Goal: Task Accomplishment & Management: Manage account settings

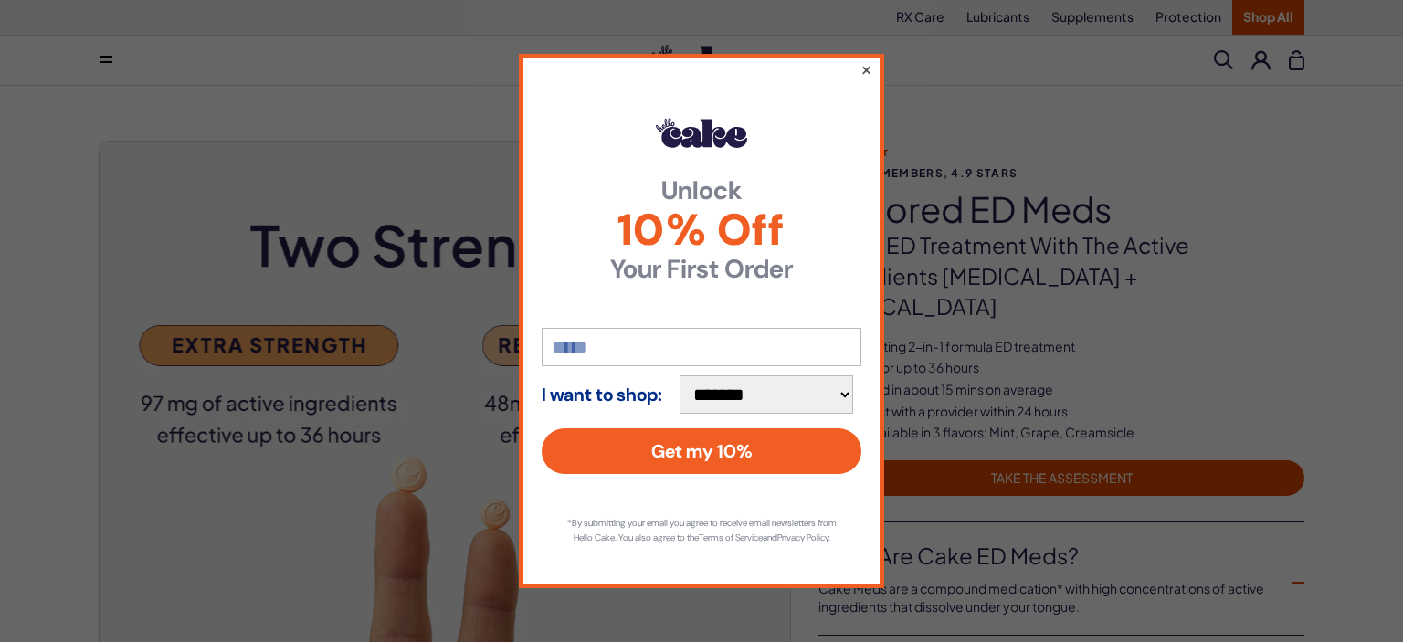
click at [867, 62] on button "×" at bounding box center [866, 69] width 12 height 22
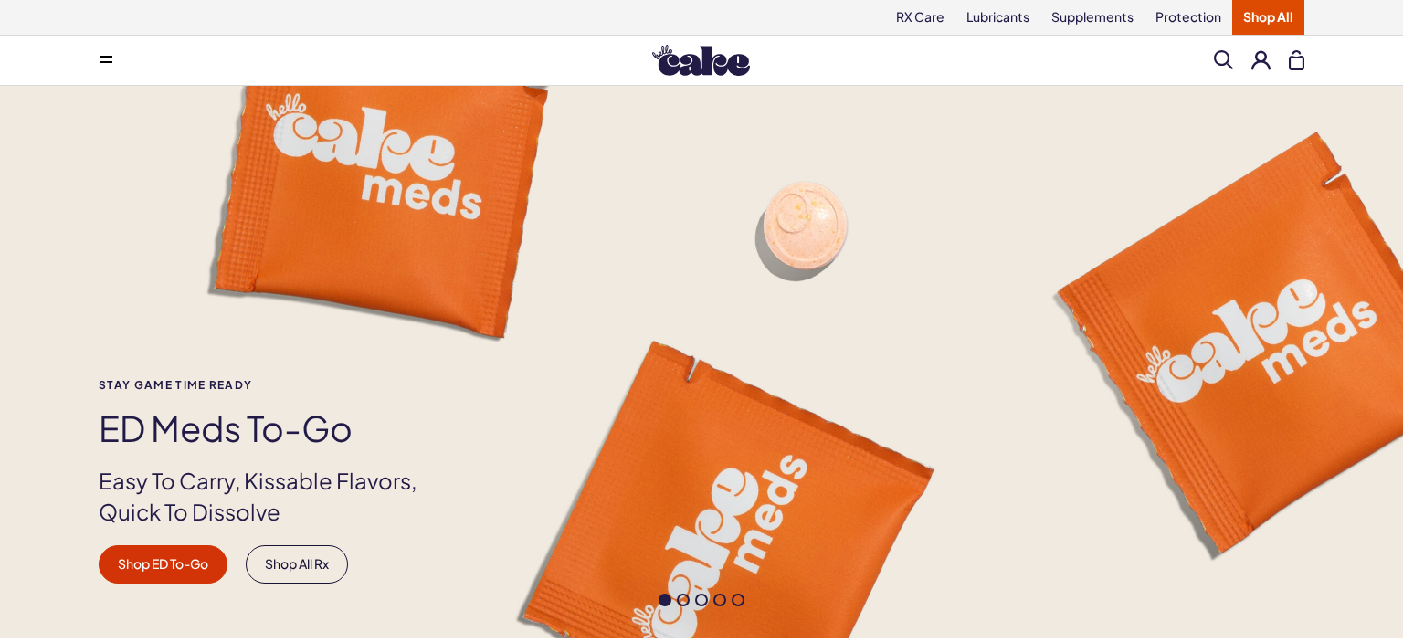
click at [1258, 60] on button at bounding box center [1260, 59] width 19 height 19
